Goal: Task Accomplishment & Management: Use online tool/utility

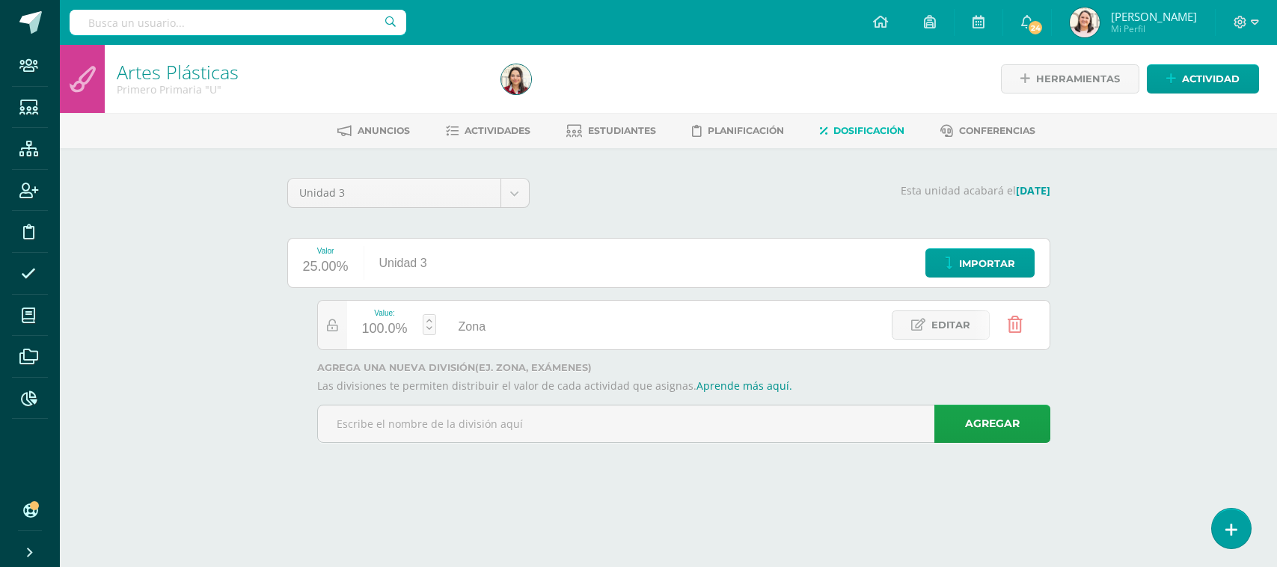
click at [906, 31] on link at bounding box center [880, 22] width 51 height 45
click at [1235, 535] on icon at bounding box center [1231, 529] width 13 height 17
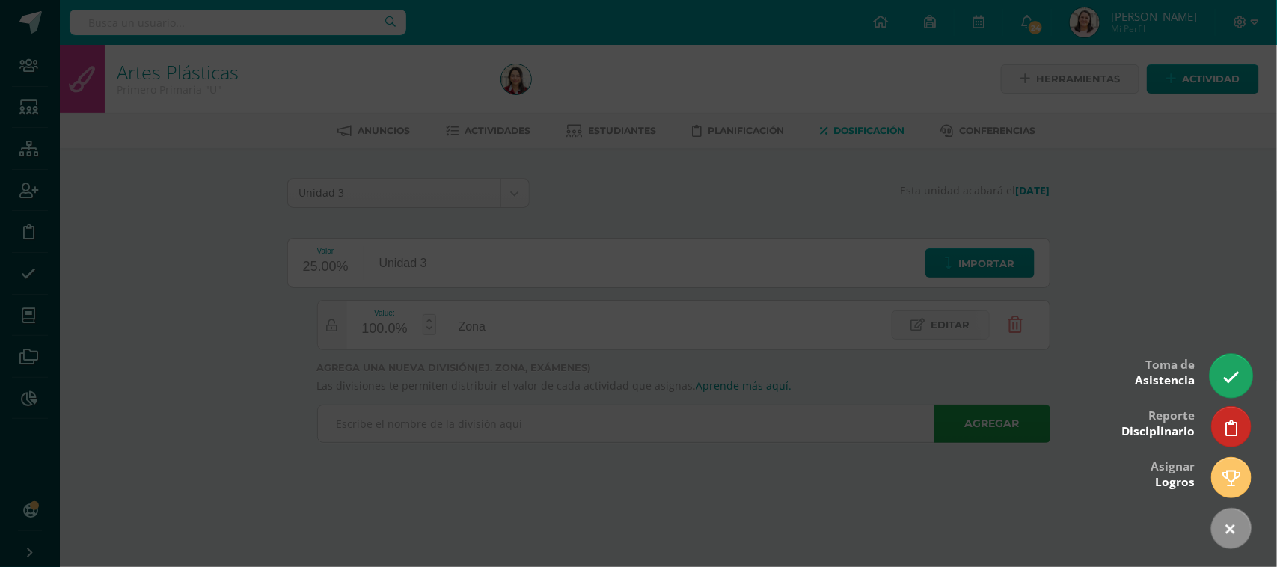
click at [1225, 369] on icon at bounding box center [1230, 377] width 17 height 17
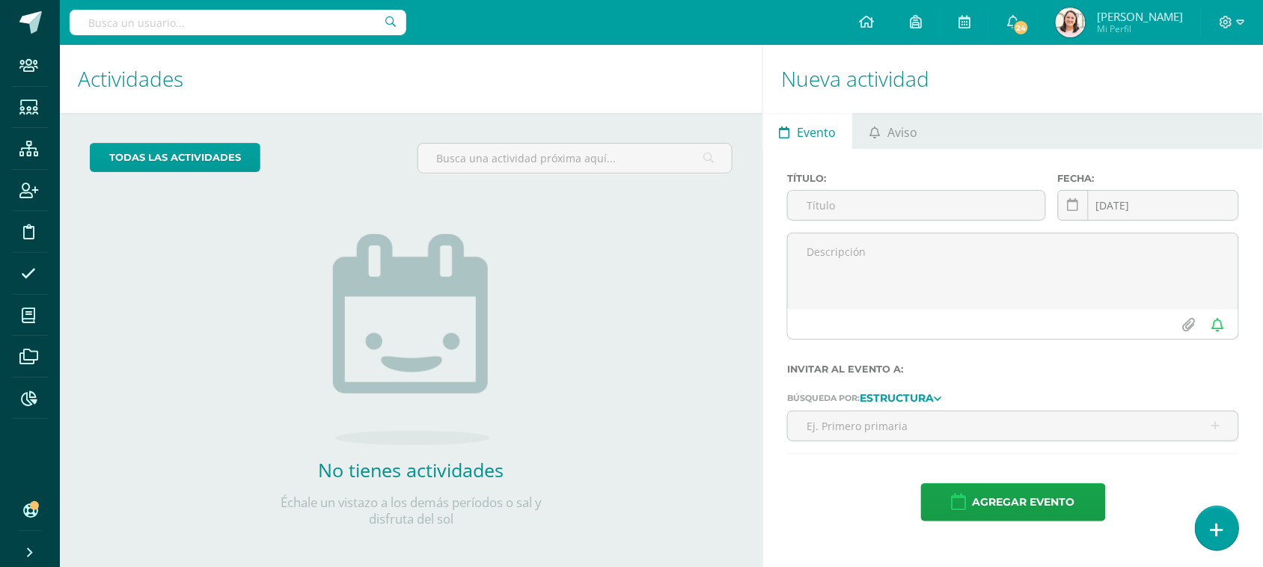
click at [1216, 527] on icon at bounding box center [1216, 529] width 13 height 17
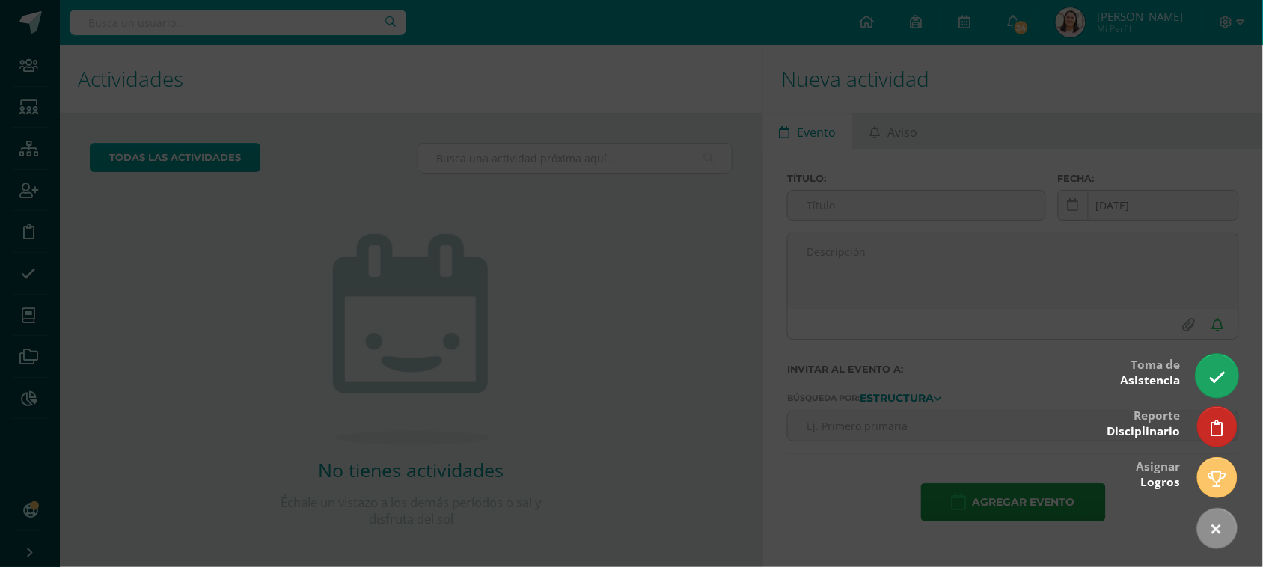
click at [1225, 364] on link at bounding box center [1216, 375] width 43 height 43
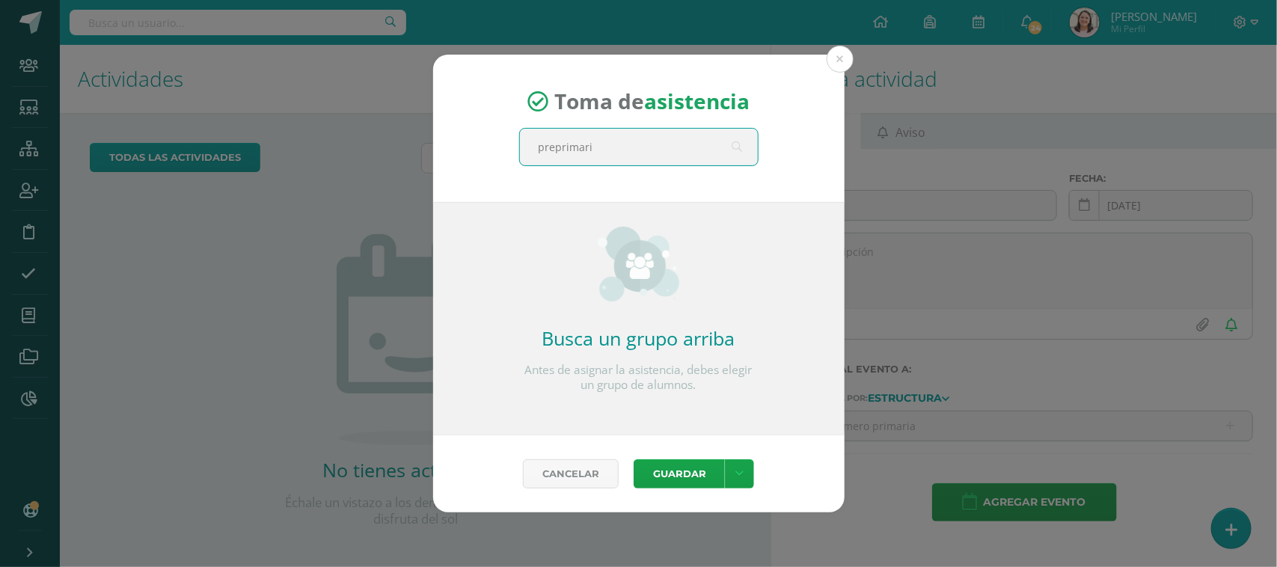
type input "preprimaria"
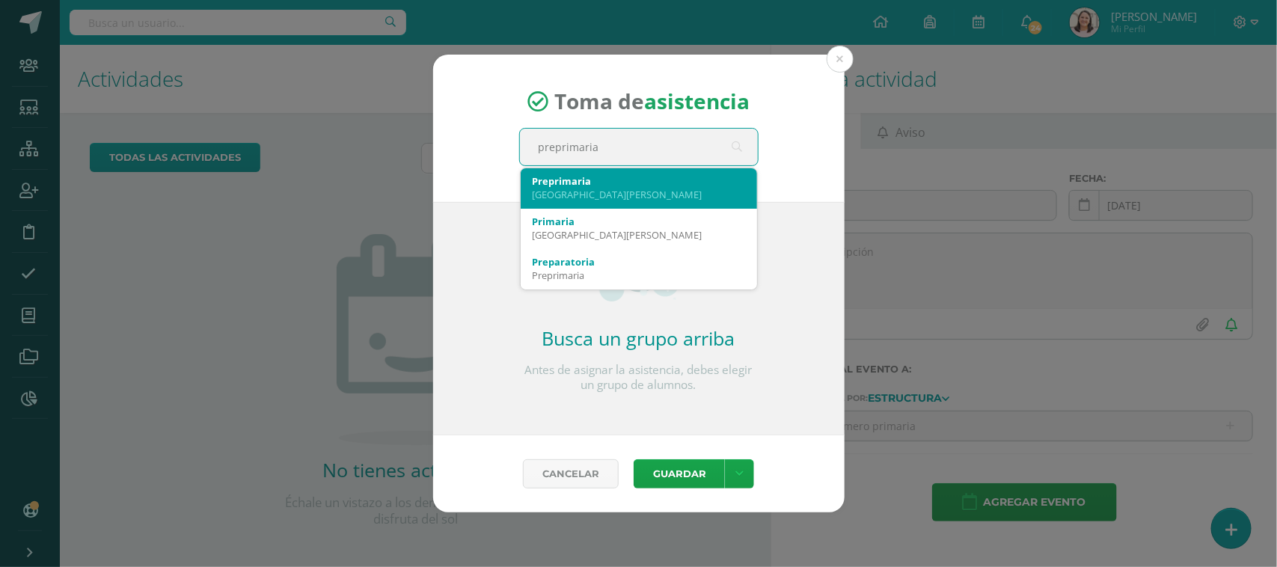
click at [590, 188] on div "Colegio El Valle" at bounding box center [639, 194] width 212 height 13
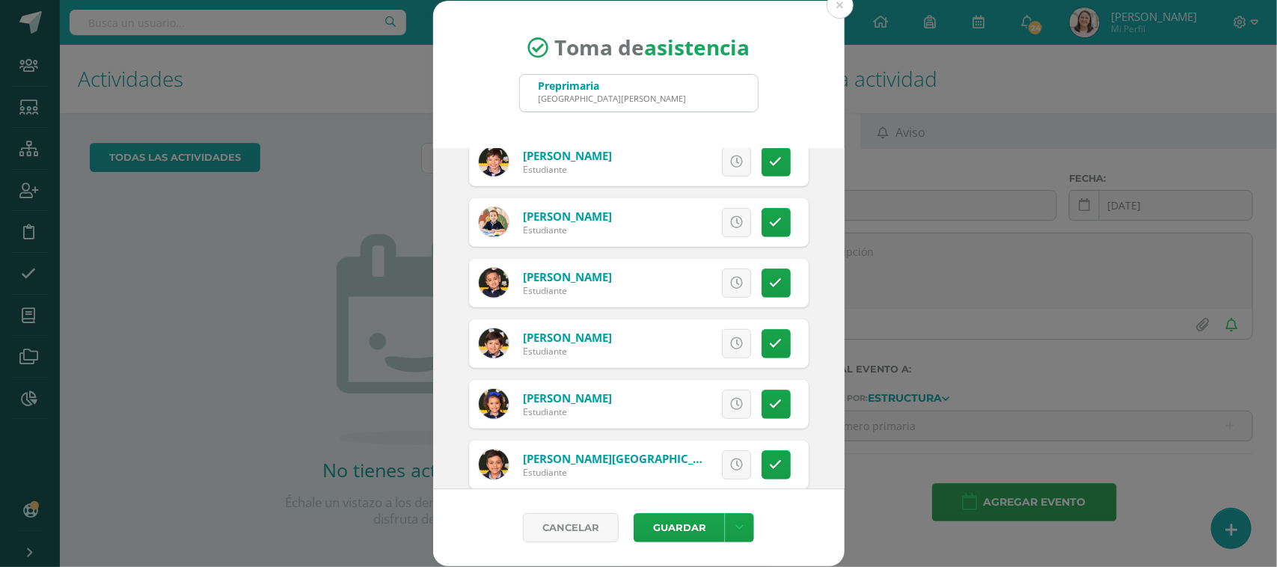
scroll to position [374, 0]
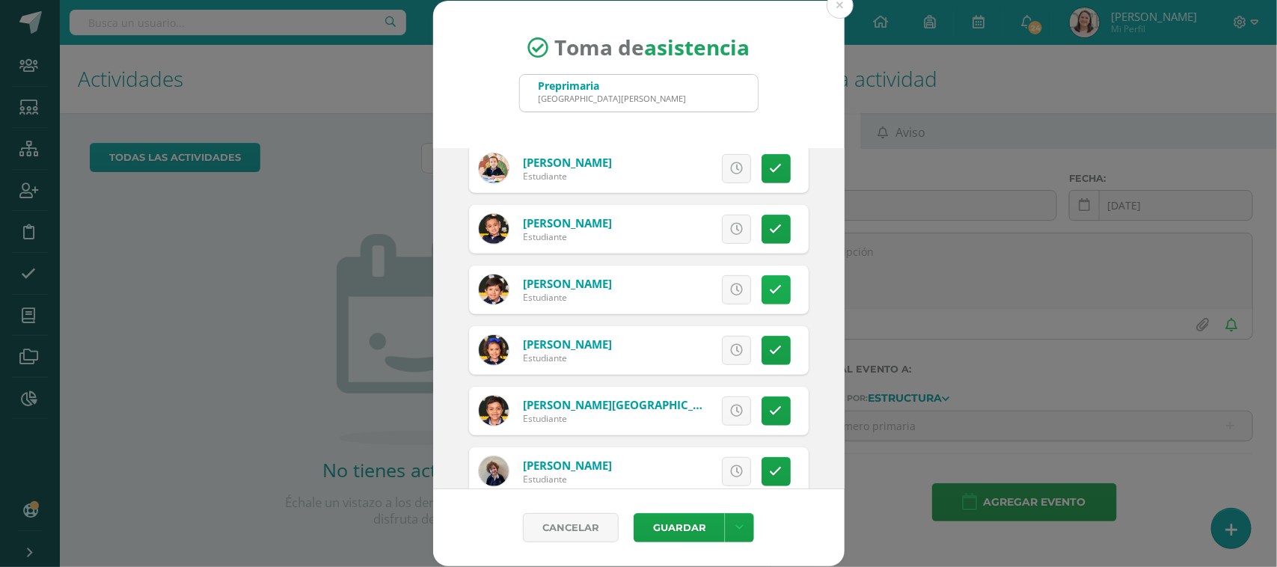
click at [762, 301] on link at bounding box center [776, 289] width 29 height 29
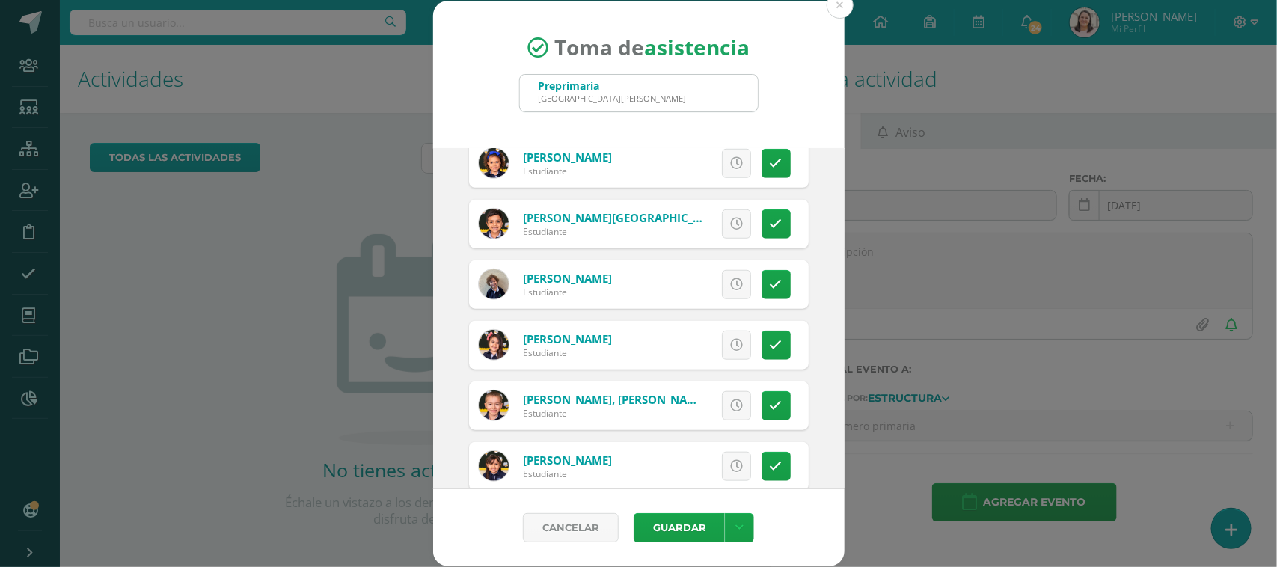
scroll to position [648, 0]
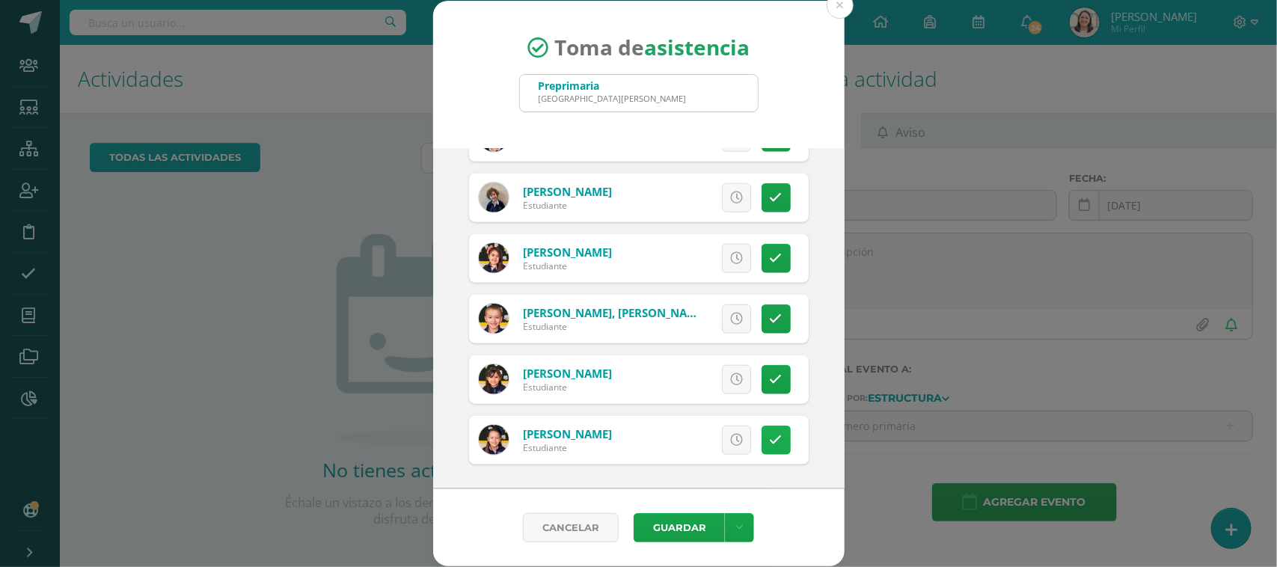
click at [770, 435] on icon at bounding box center [776, 440] width 13 height 13
click at [770, 263] on icon at bounding box center [776, 258] width 13 height 13
click at [691, 447] on span "Excusa" at bounding box center [711, 440] width 41 height 28
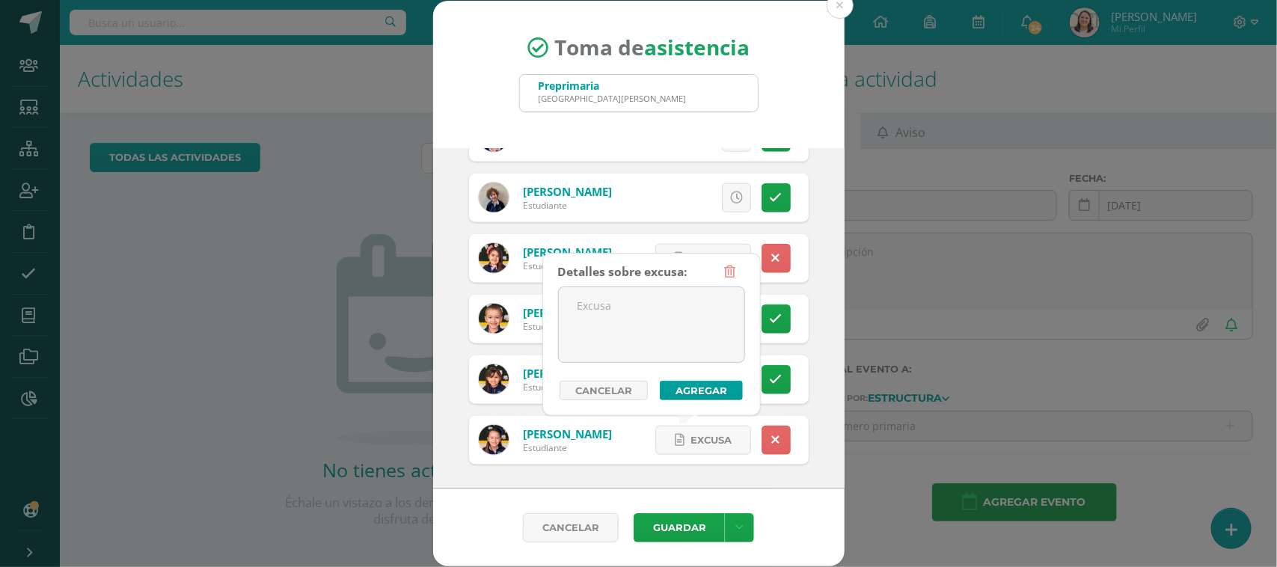
drag, startPoint x: 618, startPoint y: 312, endPoint x: 788, endPoint y: 304, distance: 170.0
click at [632, 312] on textarea at bounding box center [652, 324] width 186 height 75
type textarea "Enferma"
click at [715, 394] on button "Agregar" at bounding box center [701, 390] width 83 height 19
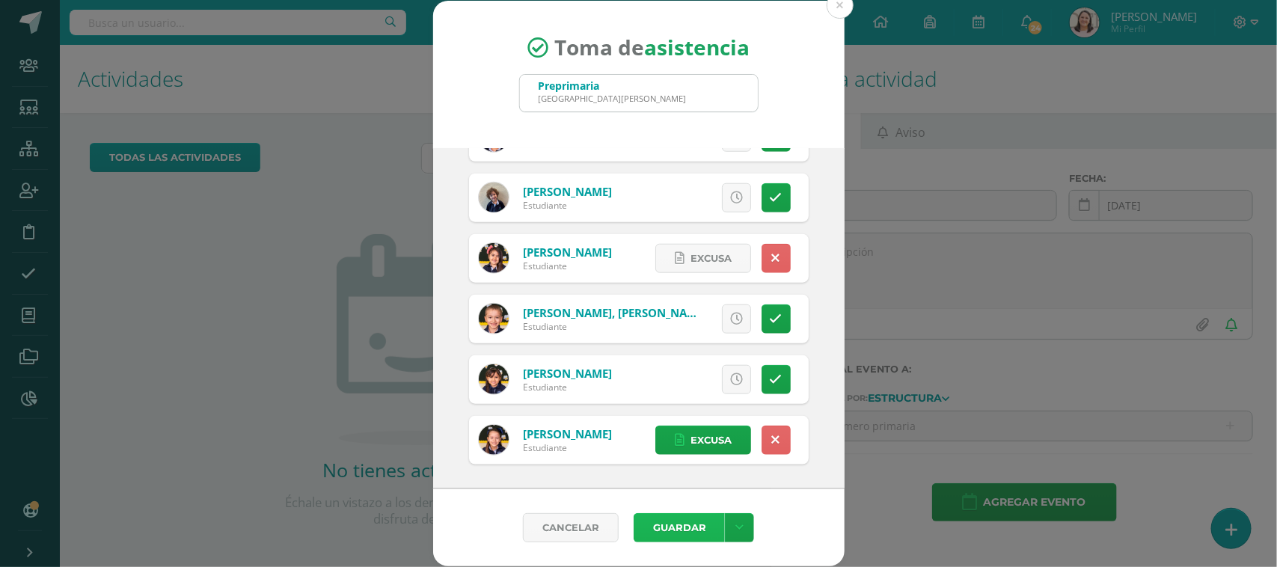
click at [671, 528] on button "Guardar" at bounding box center [679, 527] width 91 height 29
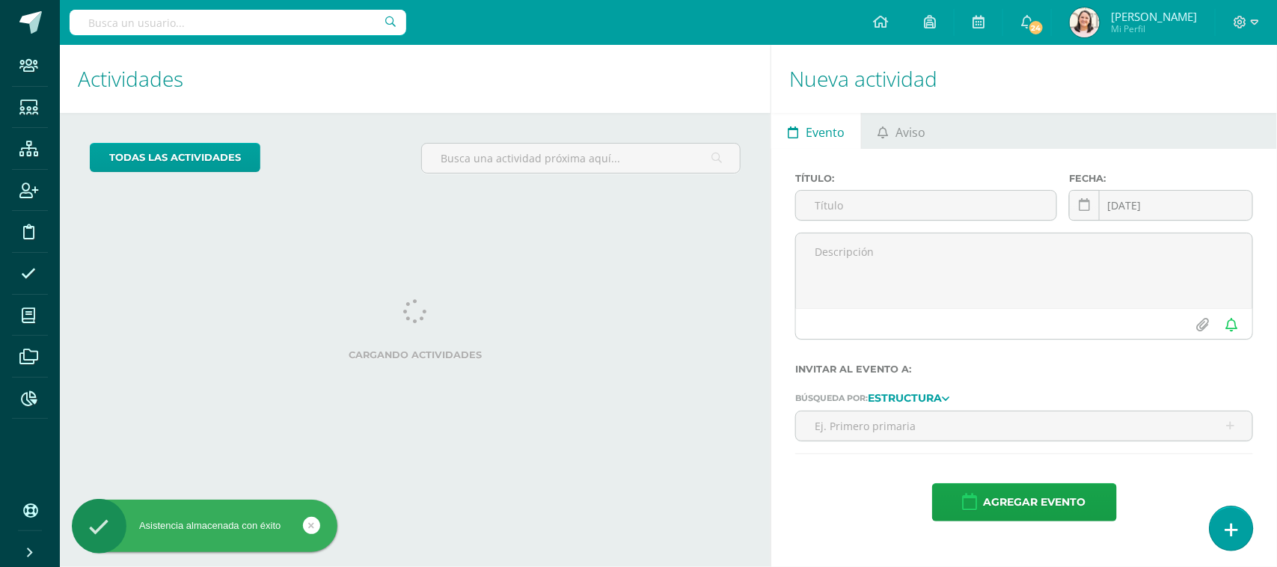
click at [1234, 533] on icon at bounding box center [1231, 529] width 13 height 17
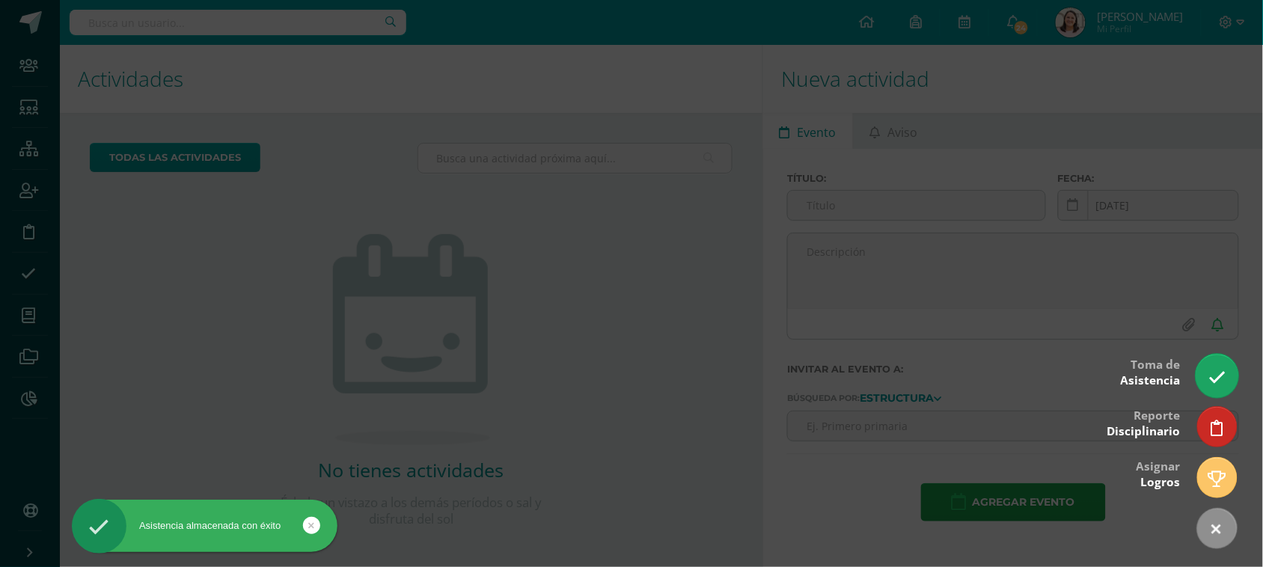
click at [1221, 374] on icon at bounding box center [1216, 377] width 17 height 17
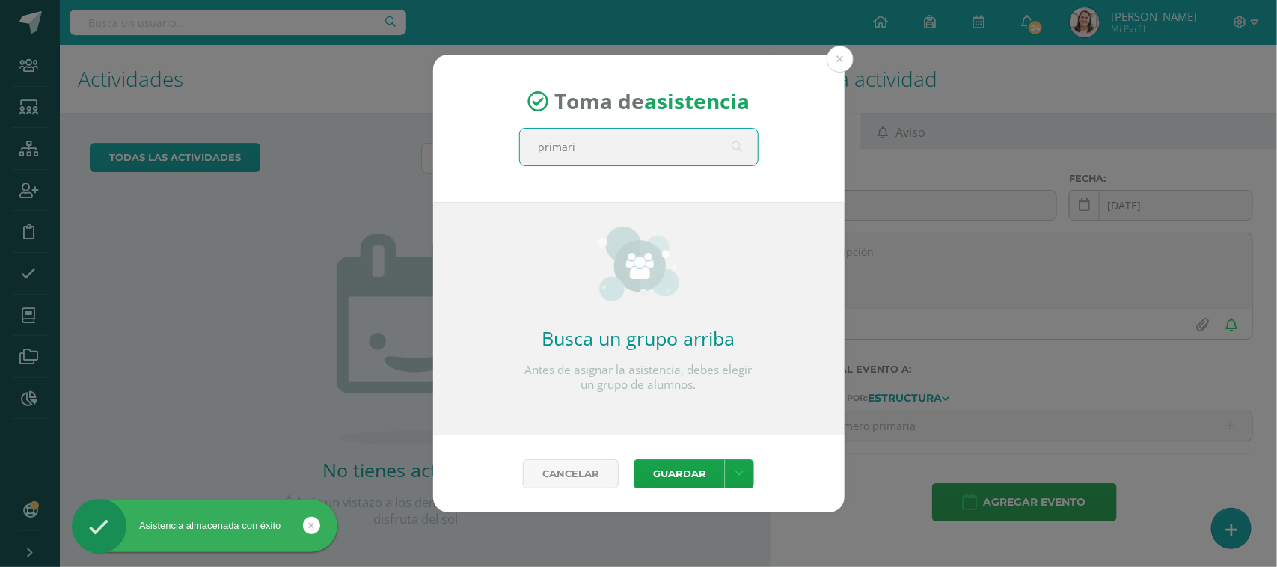
type input "primaria"
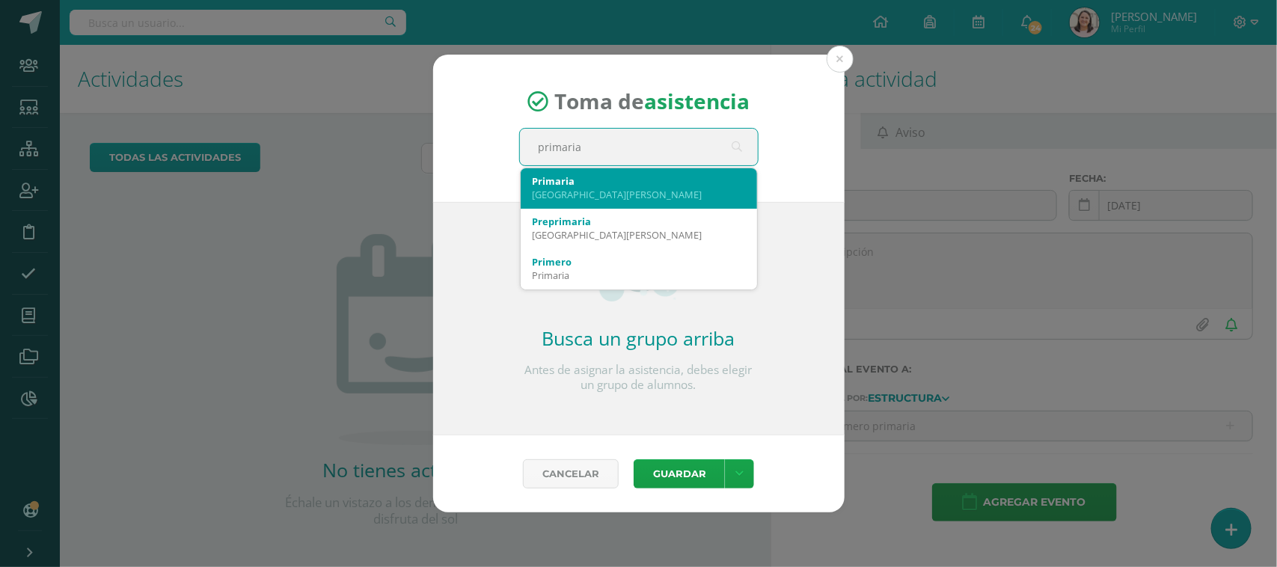
click at [585, 171] on div "Primaria Colegio El Valle" at bounding box center [639, 187] width 212 height 39
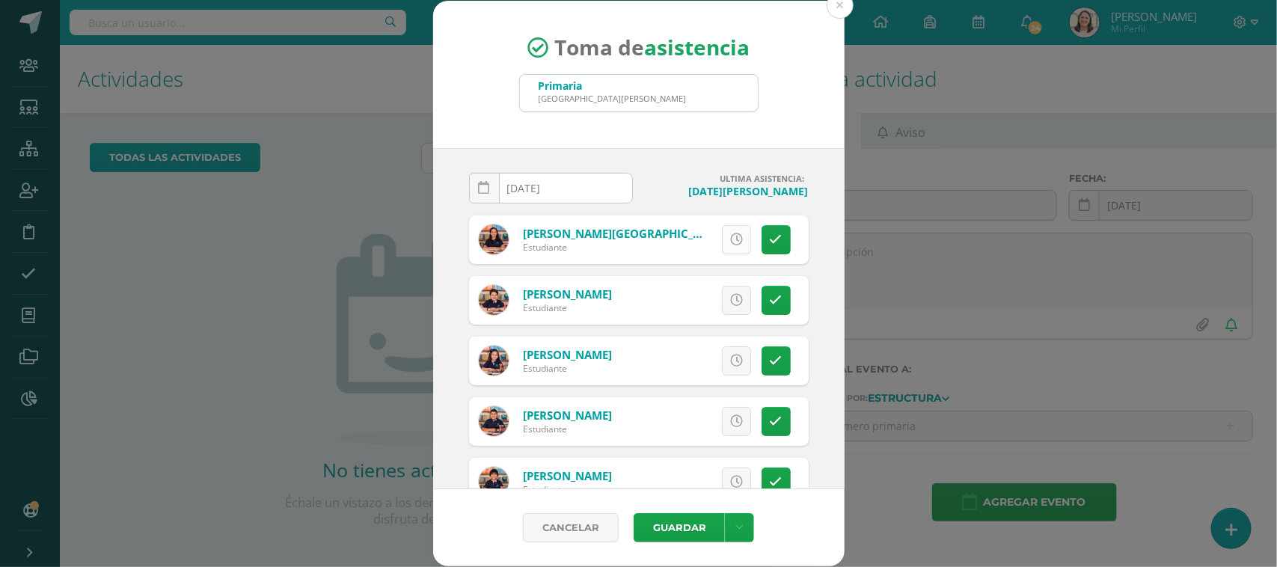
click at [729, 232] on link at bounding box center [736, 239] width 29 height 29
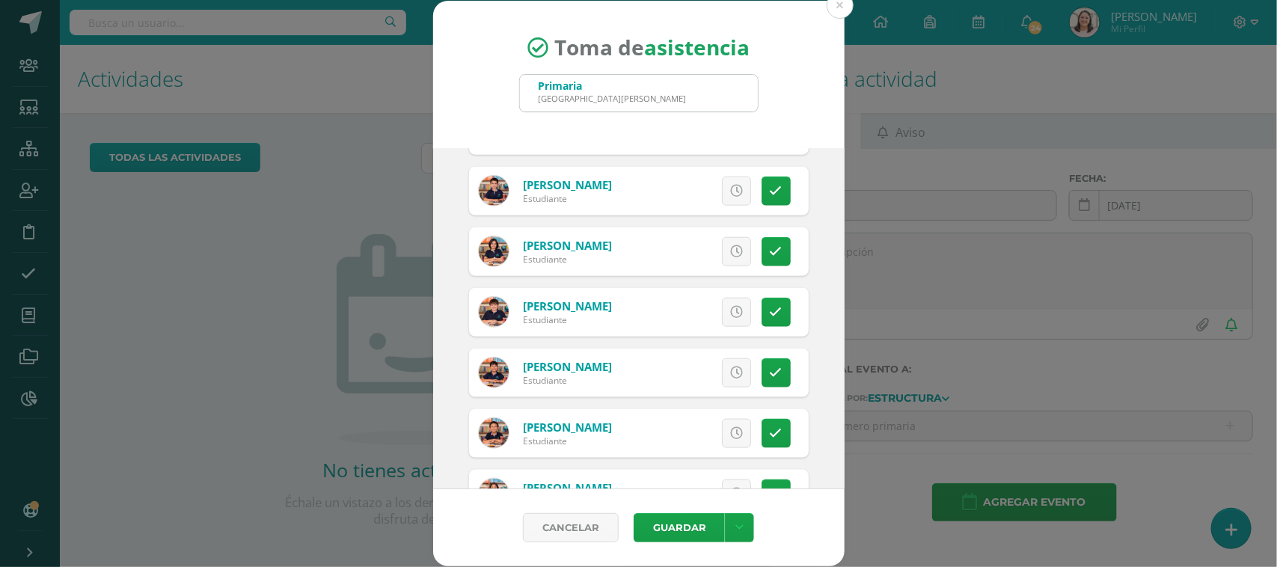
scroll to position [748, 0]
